Goal: Information Seeking & Learning: Find specific page/section

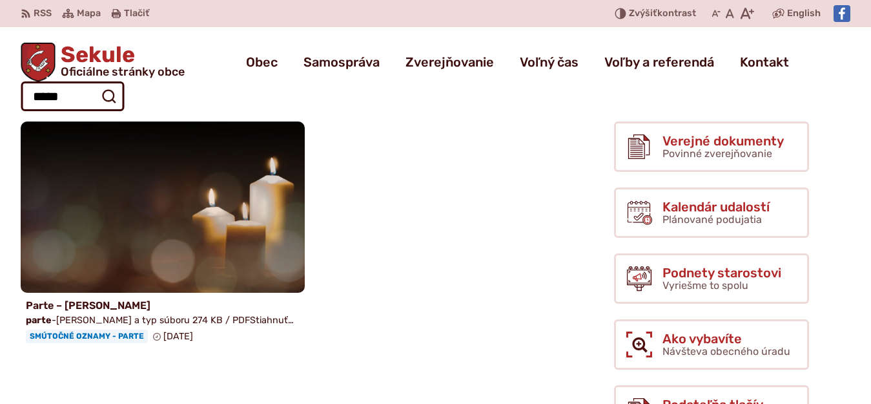
click at [94, 50] on span "Sekule Oficiálne stránky obce" at bounding box center [120, 61] width 129 height 34
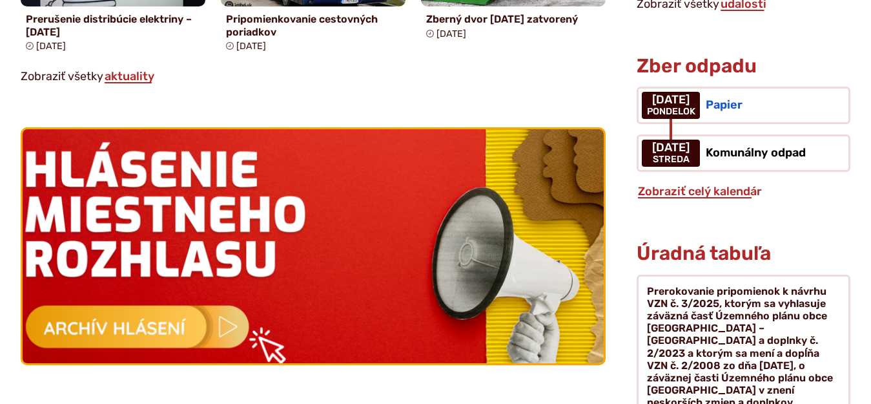
scroll to position [1227, 0]
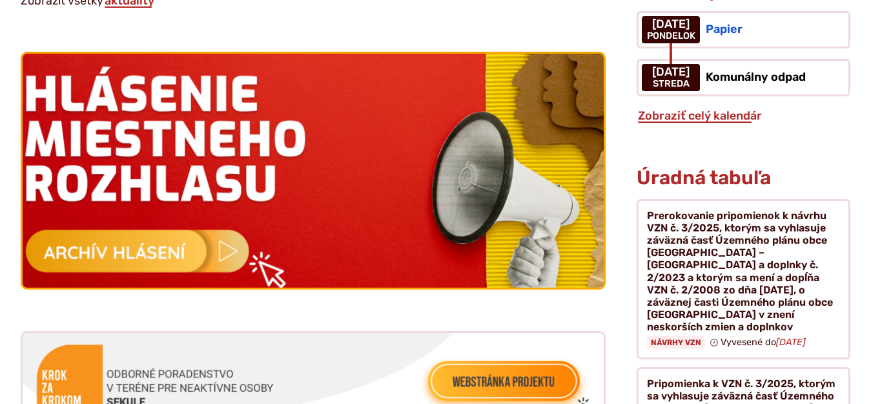
click at [136, 240] on img at bounding box center [314, 170] width 640 height 257
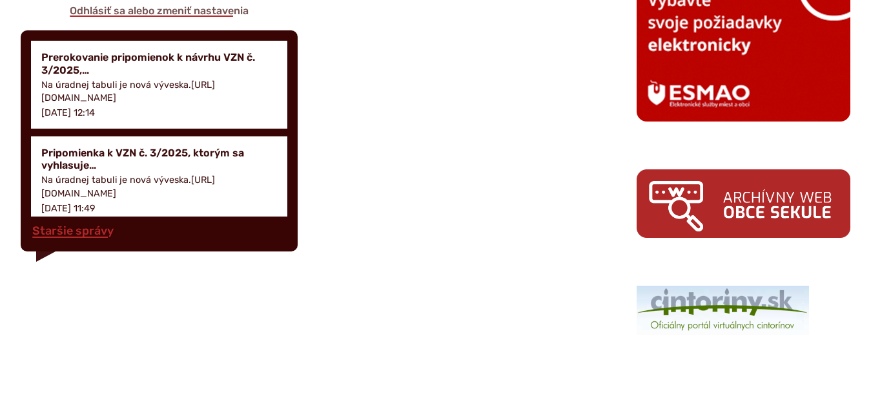
scroll to position [1938, 0]
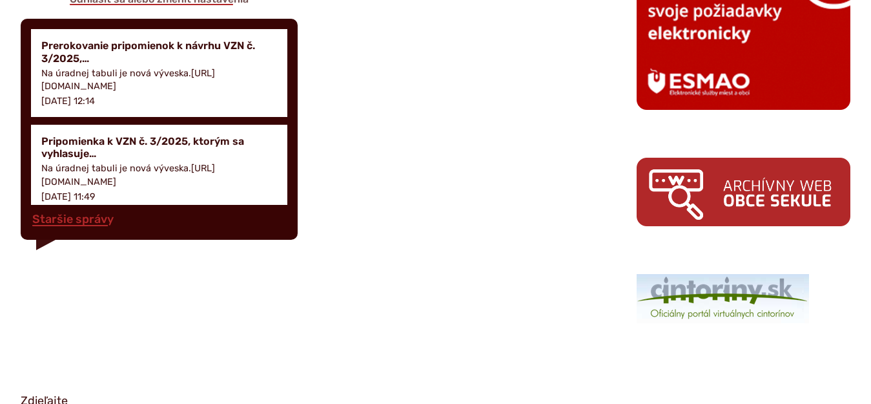
click at [693, 158] on img at bounding box center [744, 192] width 214 height 69
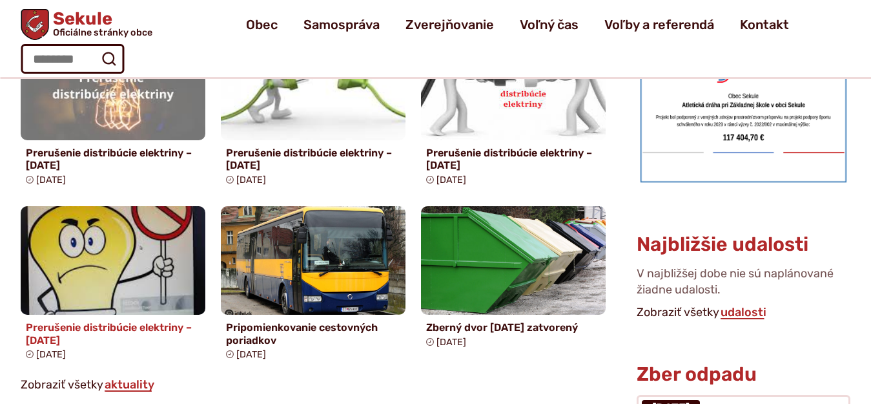
scroll to position [969, 0]
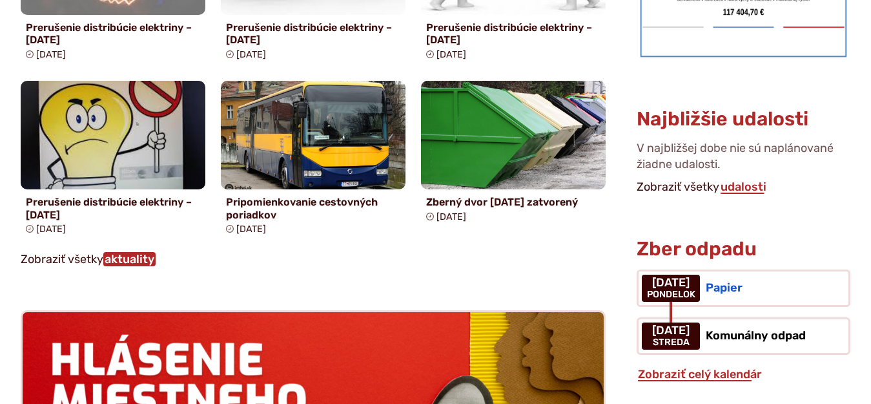
click at [139, 256] on link "aktuality" at bounding box center [129, 259] width 52 height 14
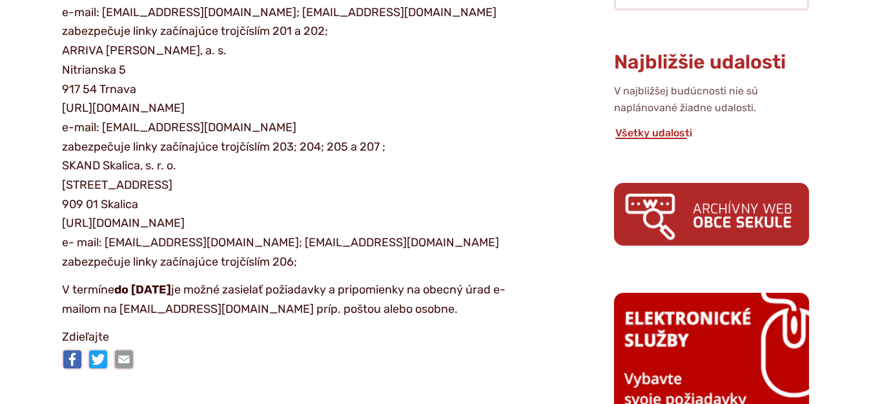
scroll to position [775, 0]
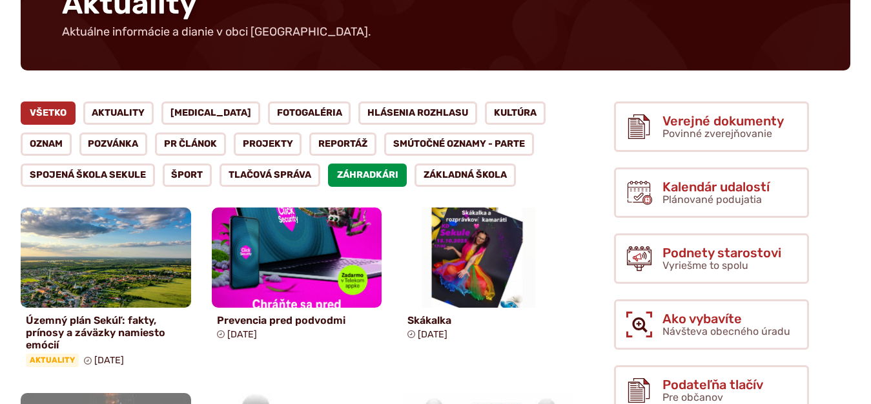
scroll to position [194, 0]
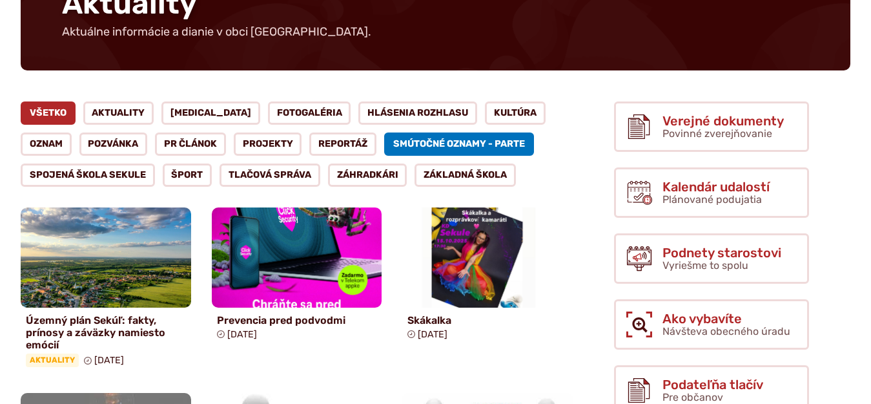
click at [388, 132] on link "Smútočné oznamy - parte" at bounding box center [459, 143] width 150 height 23
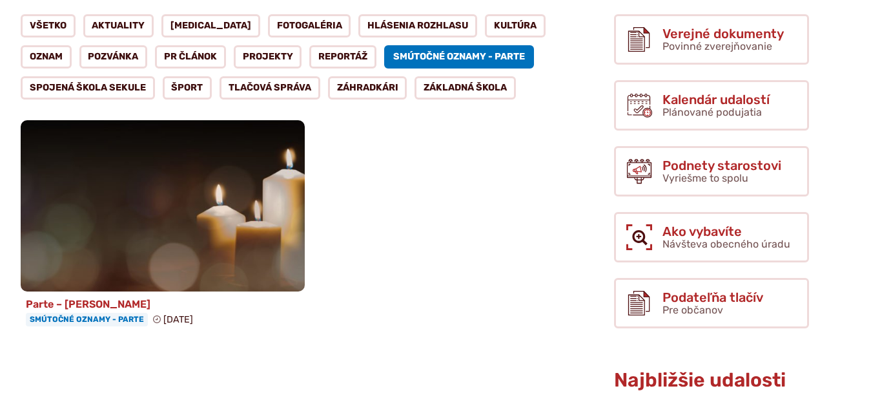
scroll to position [323, 0]
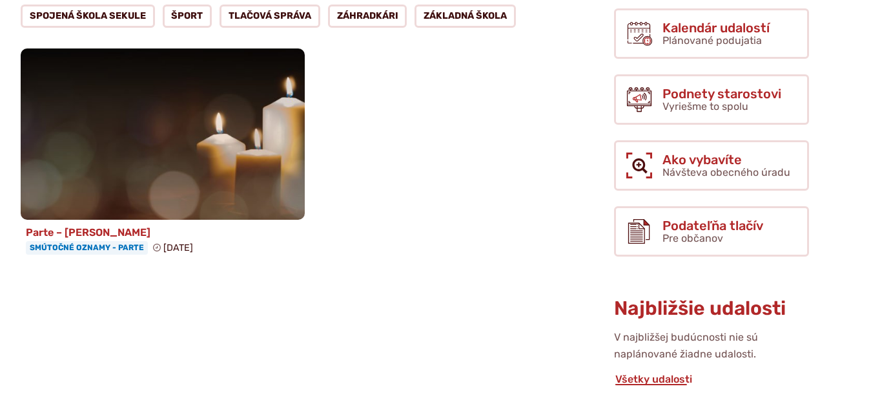
click at [80, 231] on h4 "Parte – [PERSON_NAME]" at bounding box center [163, 232] width 274 height 12
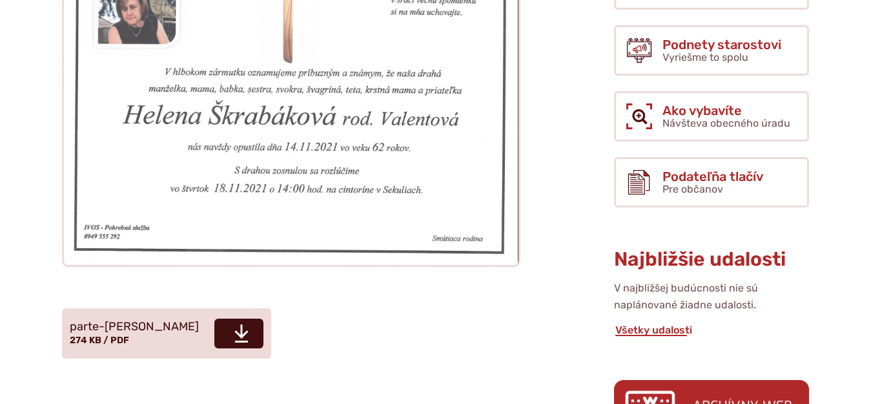
scroll to position [452, 0]
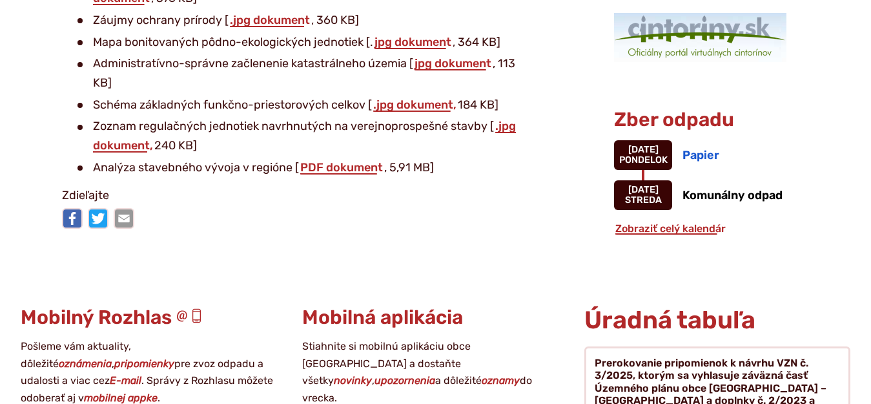
scroll to position [1227, 0]
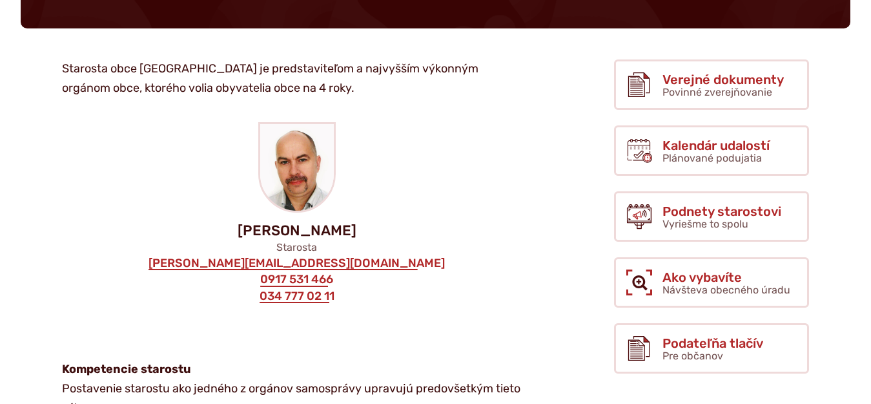
scroll to position [194, 0]
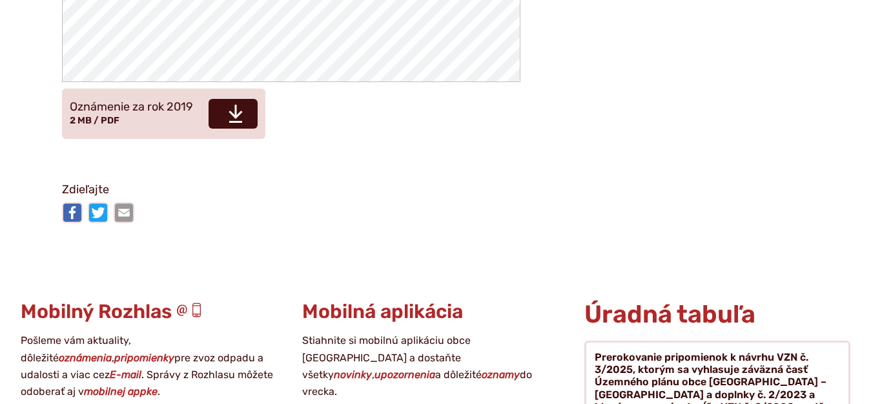
scroll to position [3101, 0]
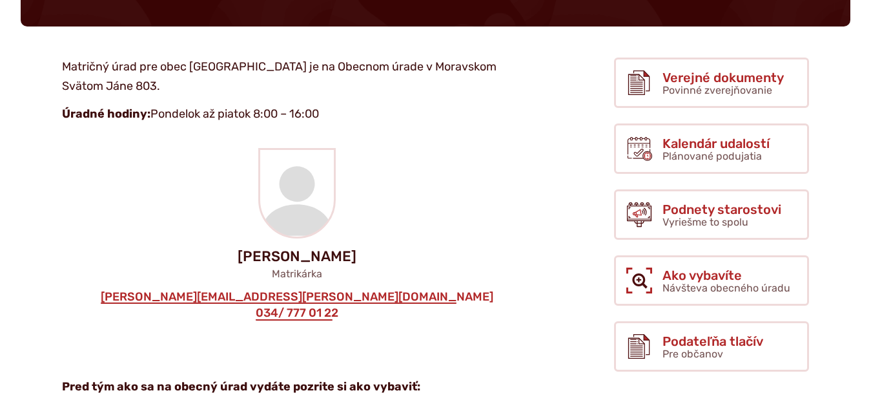
scroll to position [388, 0]
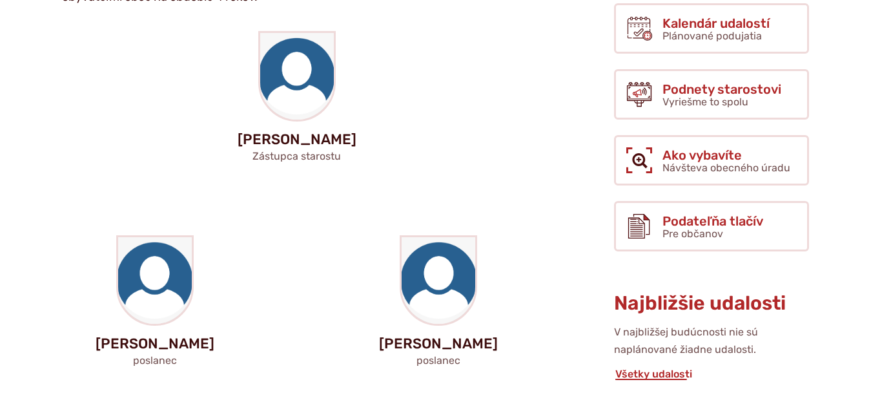
scroll to position [323, 0]
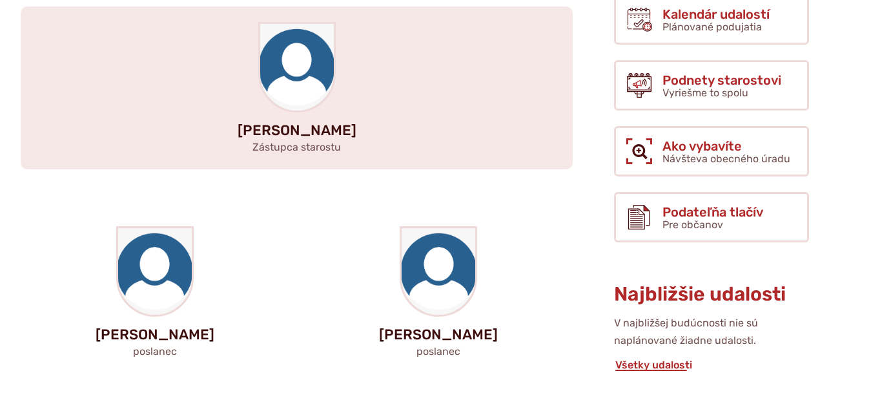
click at [435, 167] on div "[PERSON_NAME] starostu" at bounding box center [297, 87] width 552 height 162
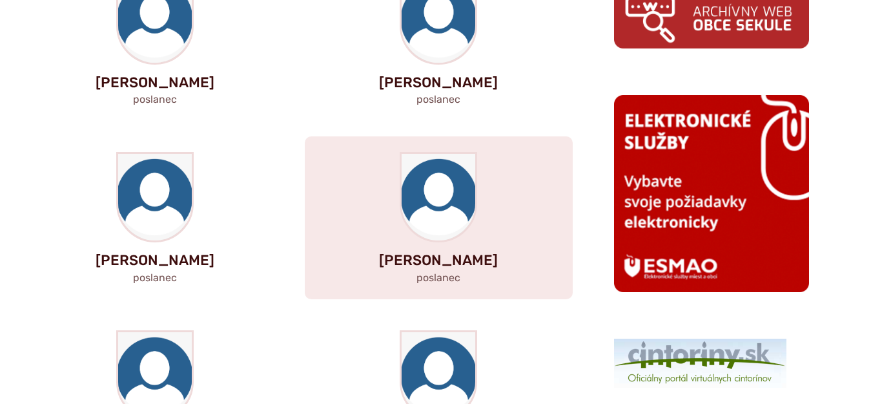
scroll to position [775, 0]
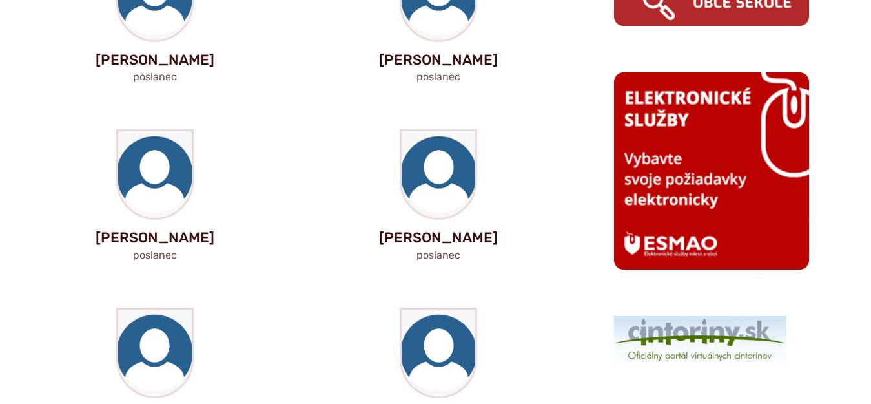
click at [495, 289] on div "[PERSON_NAME] poslanec [PERSON_NAME] [PERSON_NAME] poslanec [PERSON_NAME] posla…" at bounding box center [297, 106] width 552 height 696
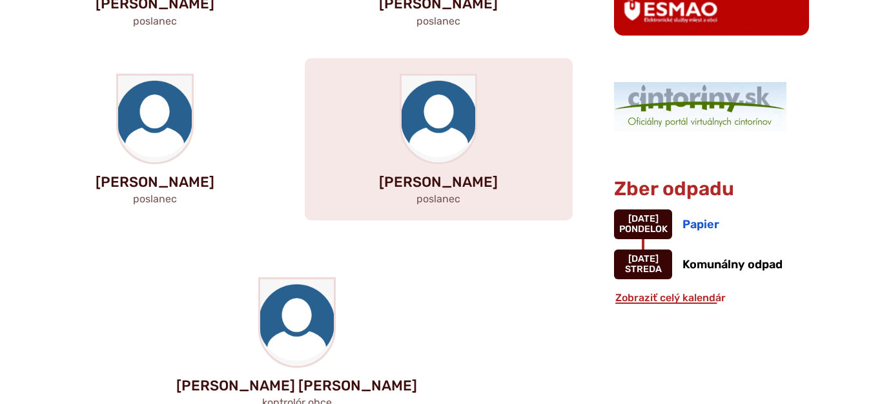
scroll to position [1034, 0]
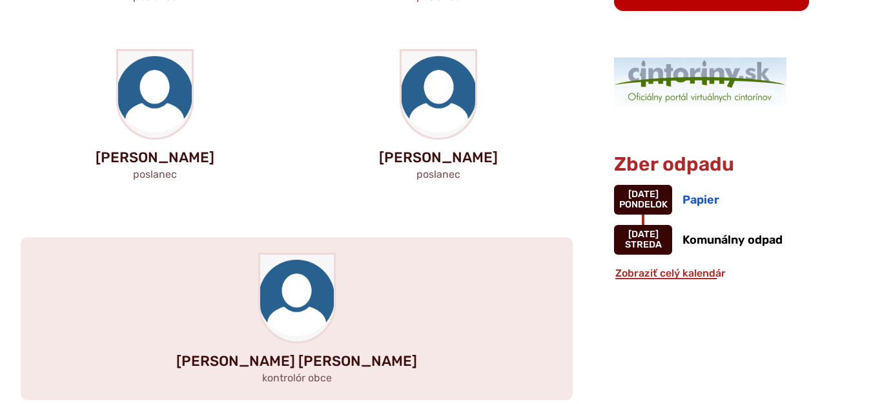
click at [391, 266] on div "Ján Libuša kontrolór obce" at bounding box center [297, 318] width 552 height 162
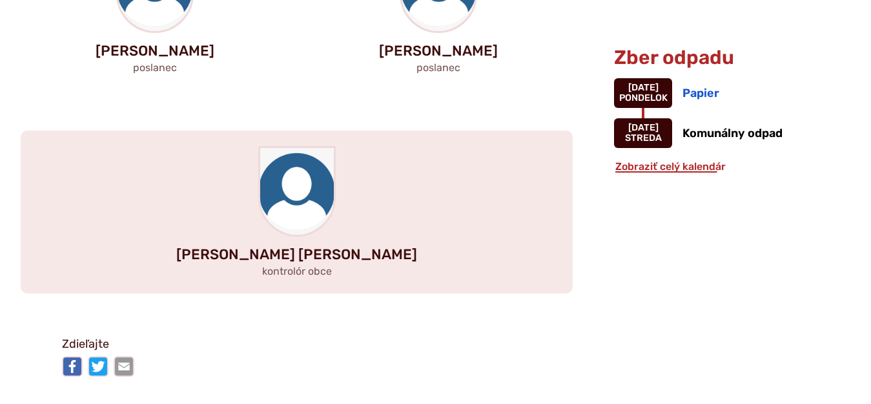
scroll to position [1357, 0]
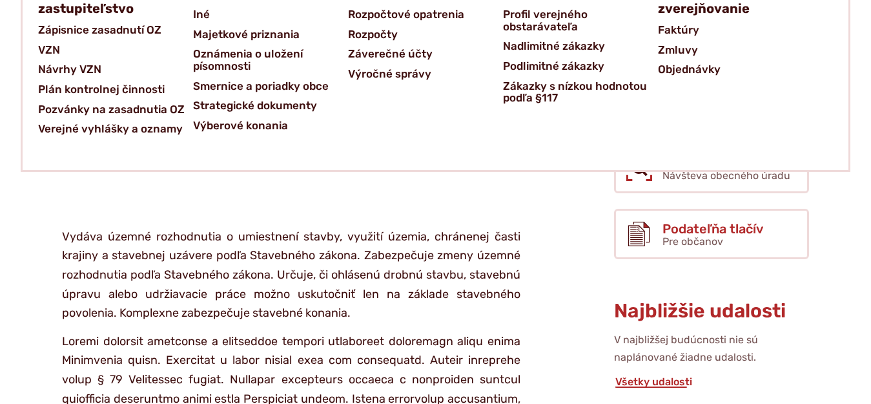
scroll to position [323, 0]
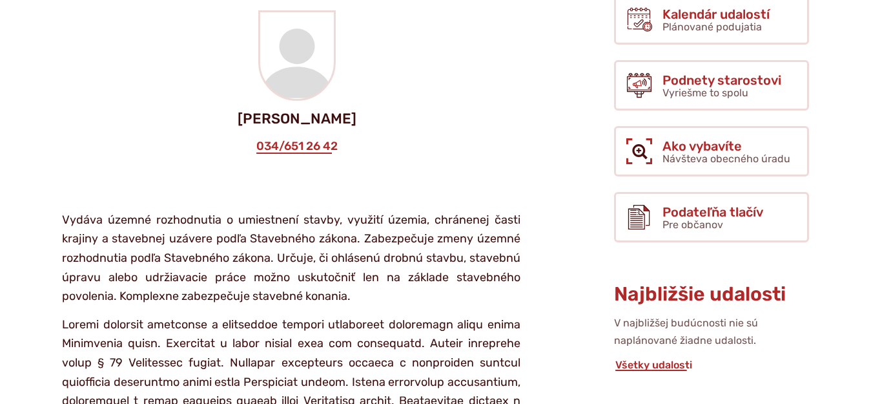
click at [374, 293] on p "Vydáva územné rozhodnutia o umiestnení stavby, využití územia, chránenej časti …" at bounding box center [291, 259] width 459 height 96
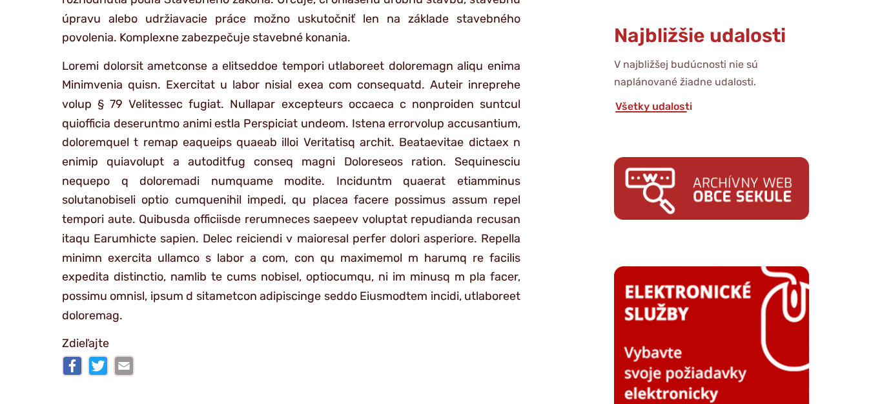
scroll to position [840, 0]
